Goal: Information Seeking & Learning: Learn about a topic

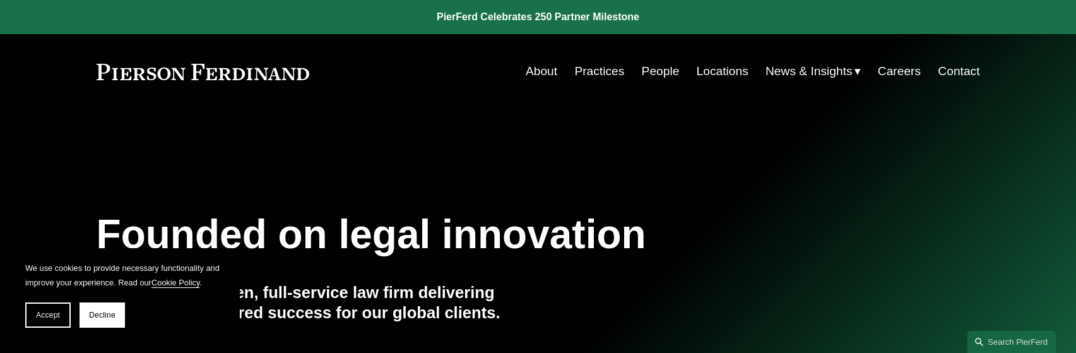
click at [544, 71] on link "About" at bounding box center [542, 71] width 32 height 24
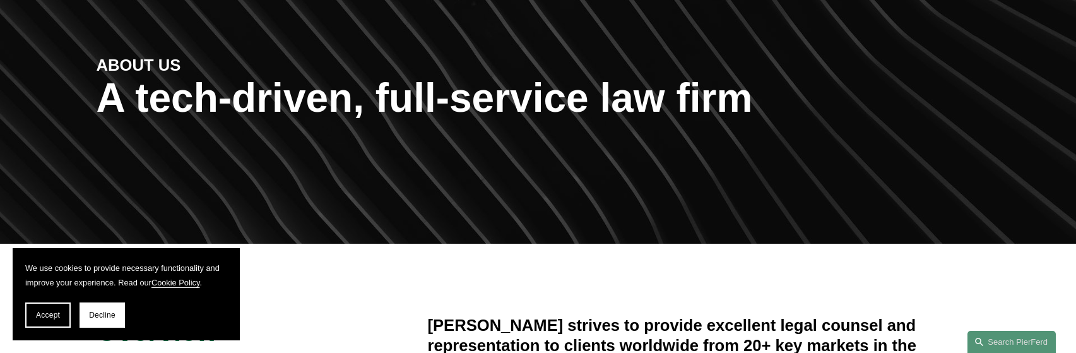
scroll to position [189, 0]
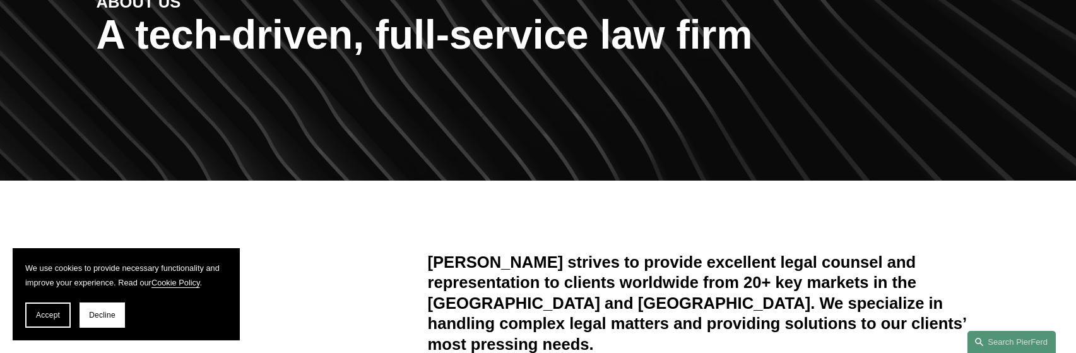
click at [96, 319] on button "Decline" at bounding box center [102, 314] width 45 height 25
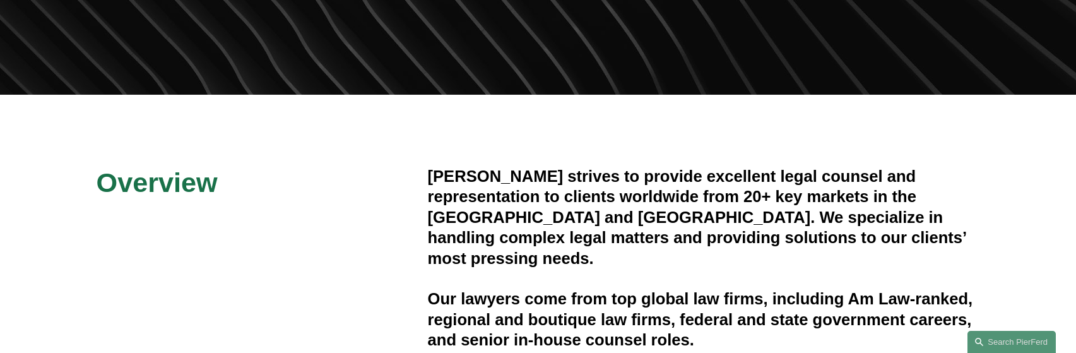
scroll to position [0, 0]
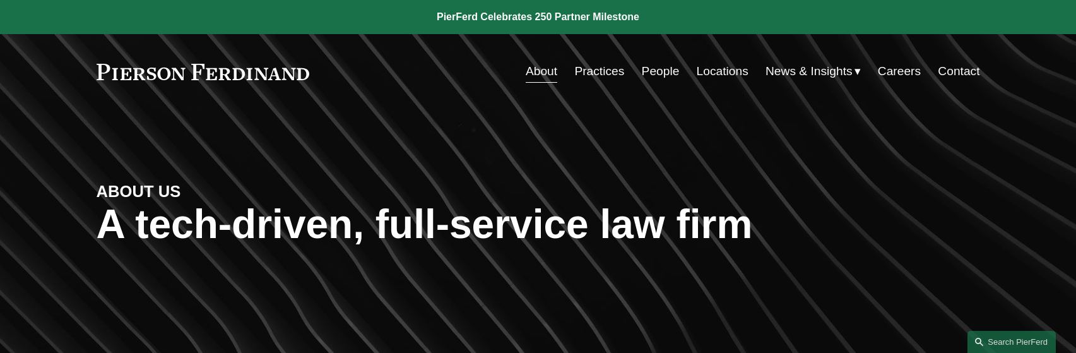
click at [661, 73] on link "People" at bounding box center [661, 71] width 38 height 24
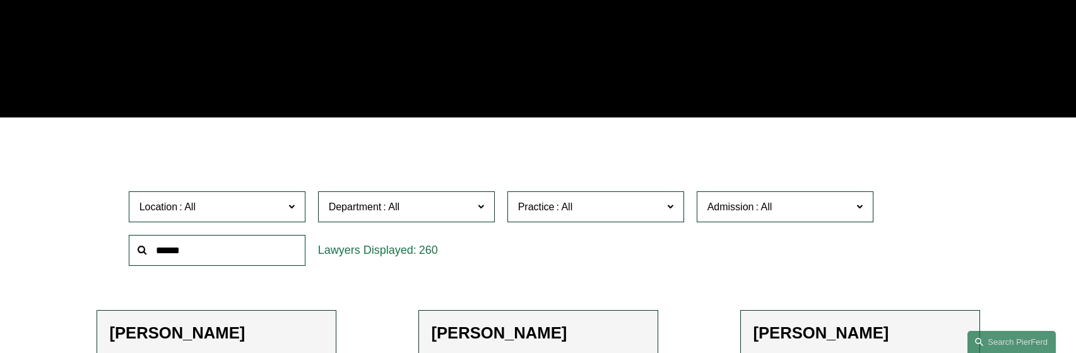
scroll to position [379, 0]
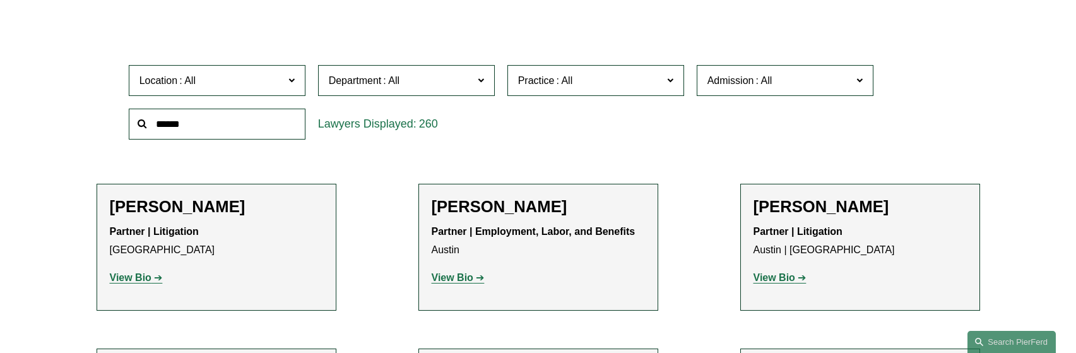
click at [437, 71] on label "Department" at bounding box center [406, 80] width 177 height 31
click at [565, 130] on div "Location All [GEOGRAPHIC_DATA] [GEOGRAPHIC_DATA] [GEOGRAPHIC_DATA] [GEOGRAPHIC_…" at bounding box center [538, 102] width 832 height 86
click at [665, 116] on div "Location All [GEOGRAPHIC_DATA] [GEOGRAPHIC_DATA] [GEOGRAPHIC_DATA] [GEOGRAPHIC_…" at bounding box center [538, 102] width 832 height 86
click at [796, 83] on span "Admission" at bounding box center [779, 80] width 145 height 17
click at [614, 124] on div "Location All [GEOGRAPHIC_DATA] [GEOGRAPHIC_DATA] [GEOGRAPHIC_DATA] [GEOGRAPHIC_…" at bounding box center [538, 102] width 832 height 86
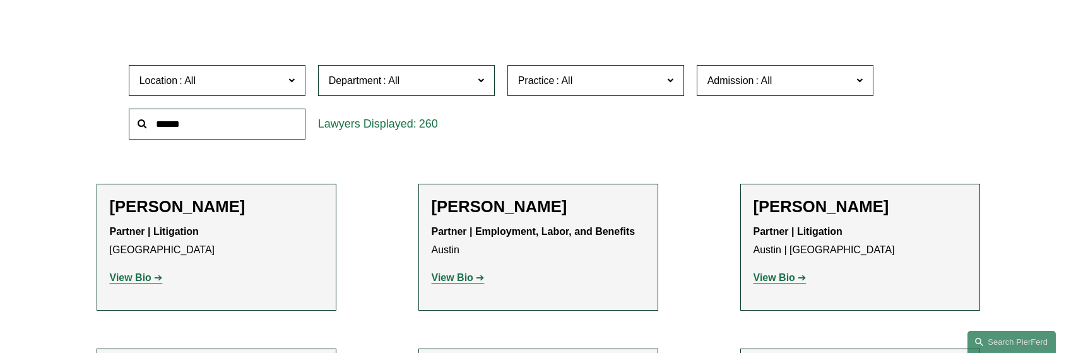
scroll to position [442, 0]
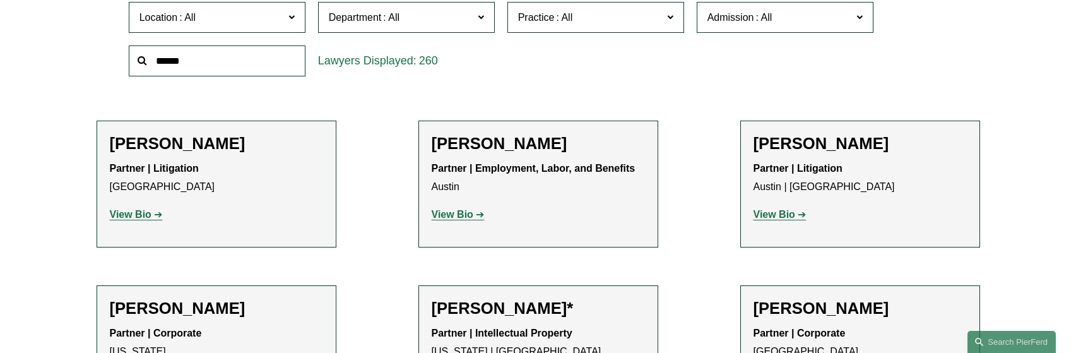
click at [803, 17] on span "Admission" at bounding box center [779, 17] width 145 height 17
click at [433, 21] on span "Department" at bounding box center [401, 17] width 145 height 17
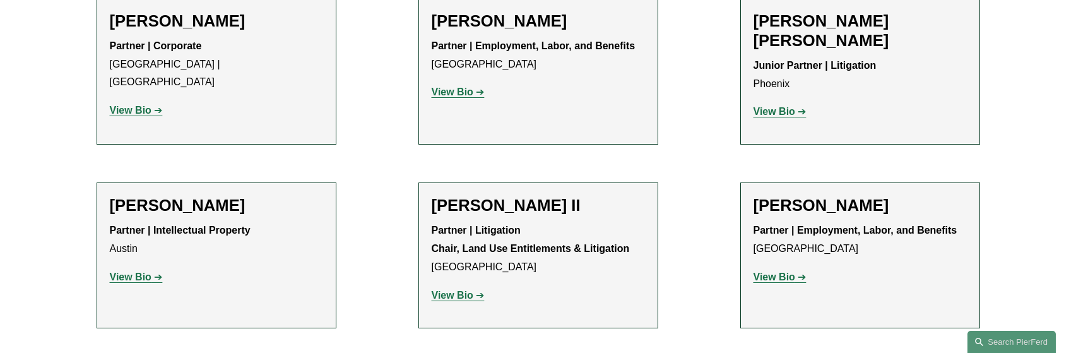
scroll to position [1451, 0]
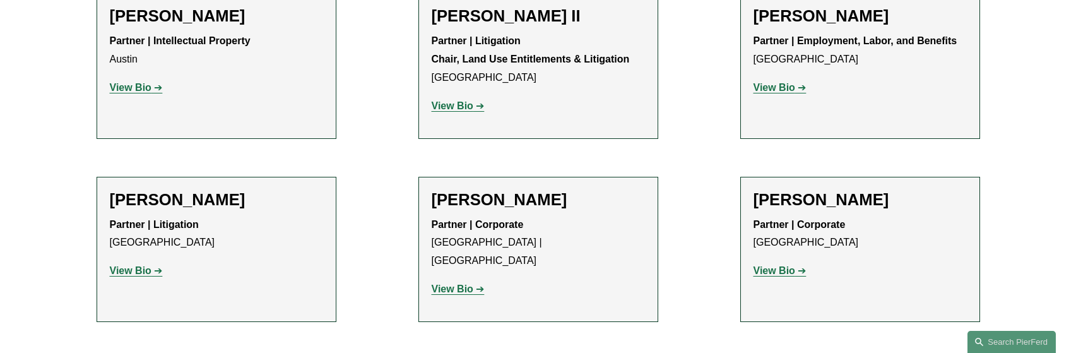
click at [129, 265] on strong "View Bio" at bounding box center [131, 270] width 42 height 11
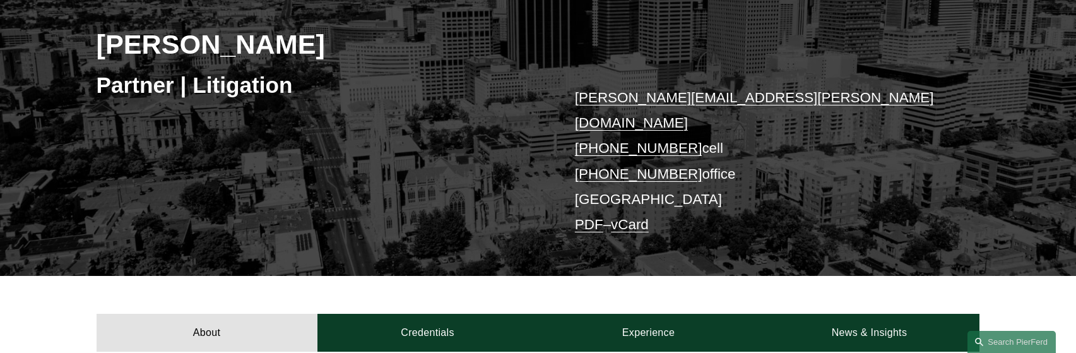
scroll to position [379, 0]
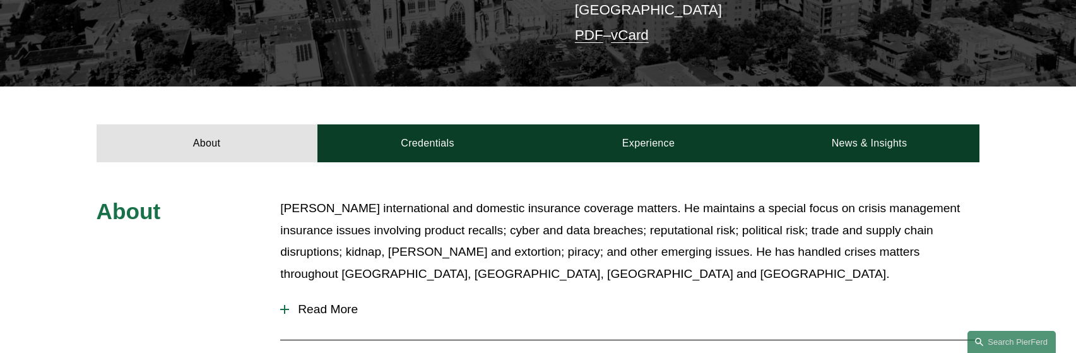
click at [293, 302] on span "Read More" at bounding box center [634, 309] width 690 height 14
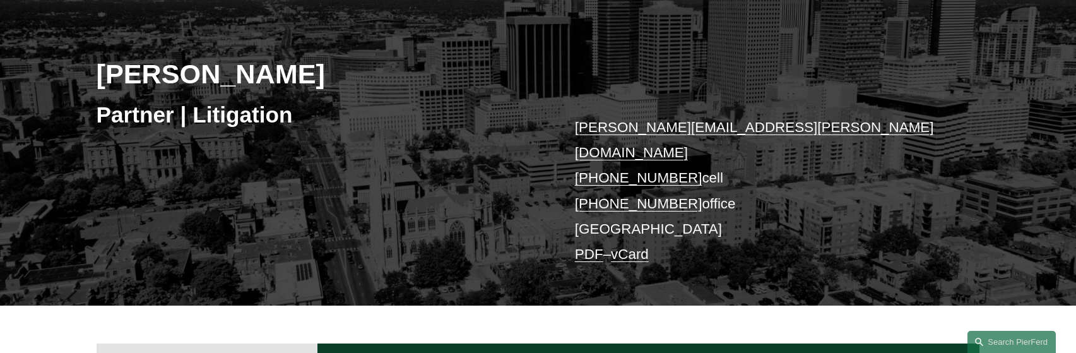
scroll to position [0, 0]
